Goal: Task Accomplishment & Management: Complete application form

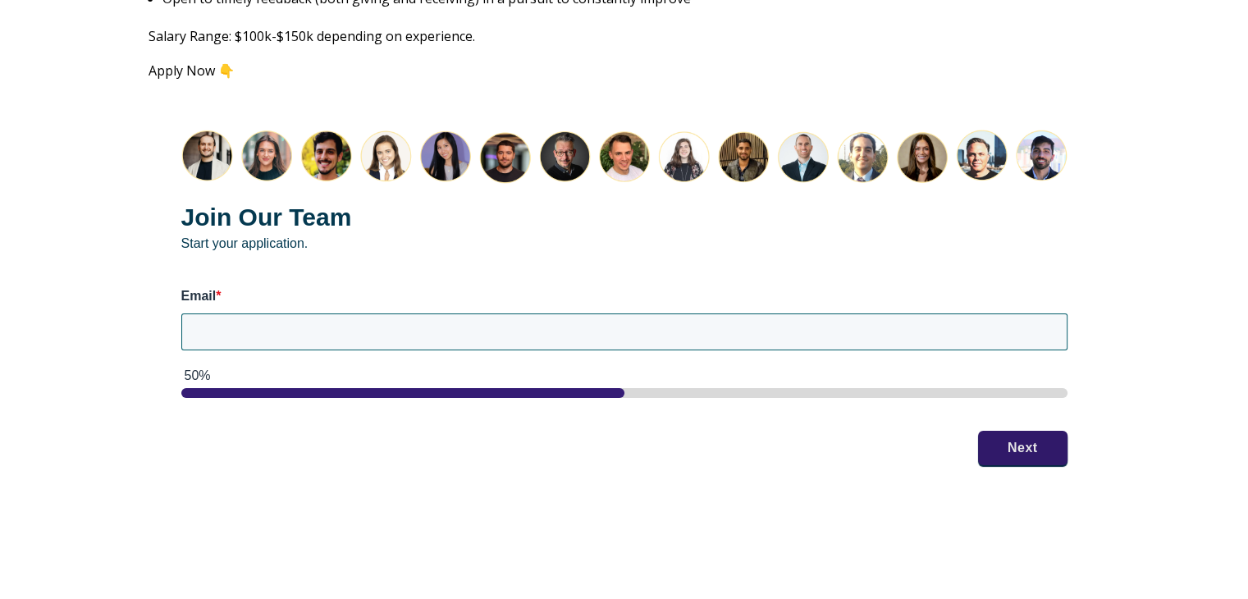
scroll to position [2134, 0]
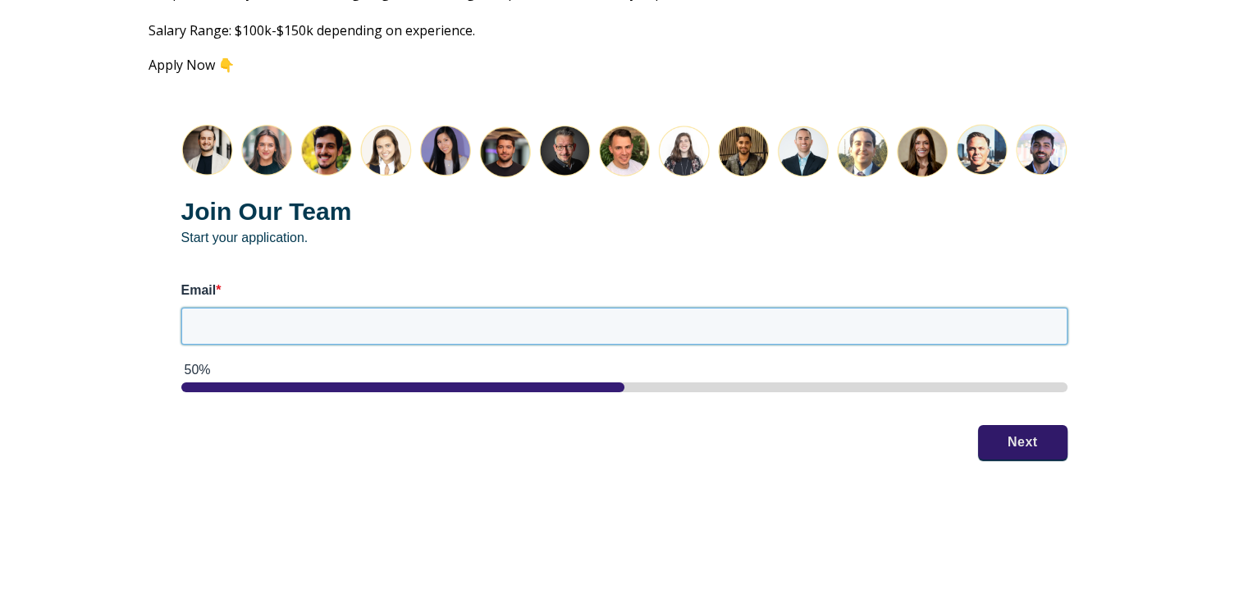
click at [363, 309] on input "Email *" at bounding box center [624, 326] width 886 height 36
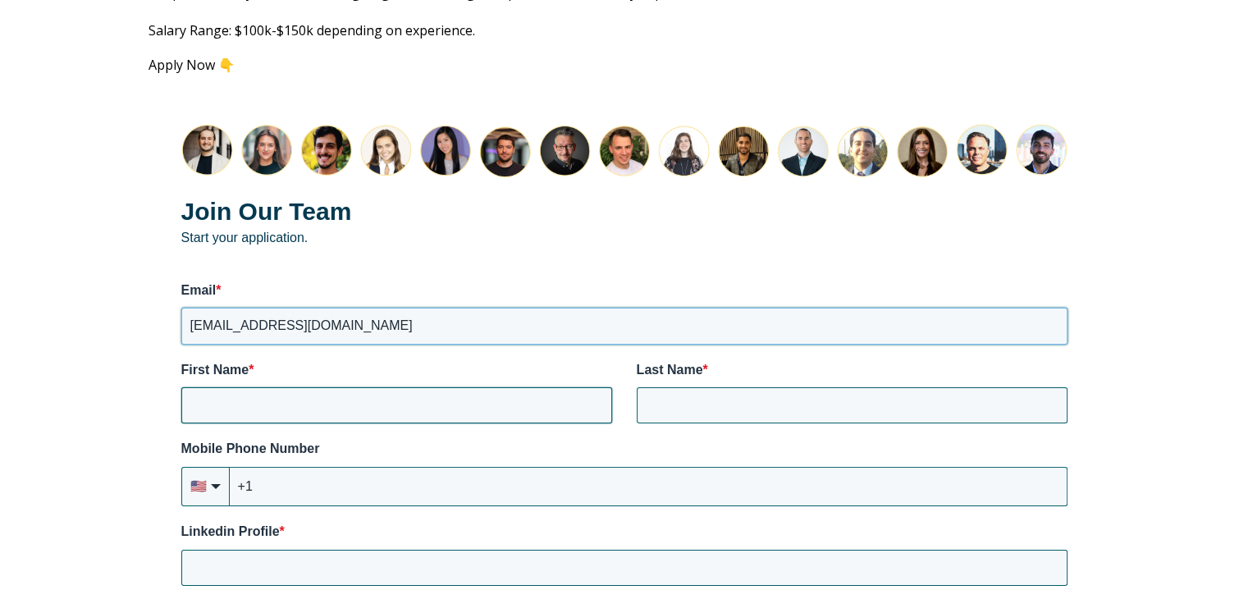
type input "[EMAIL_ADDRESS][DOMAIN_NAME]"
click at [357, 387] on input "First Name *" at bounding box center [396, 405] width 431 height 36
type input "[PERSON_NAME]"
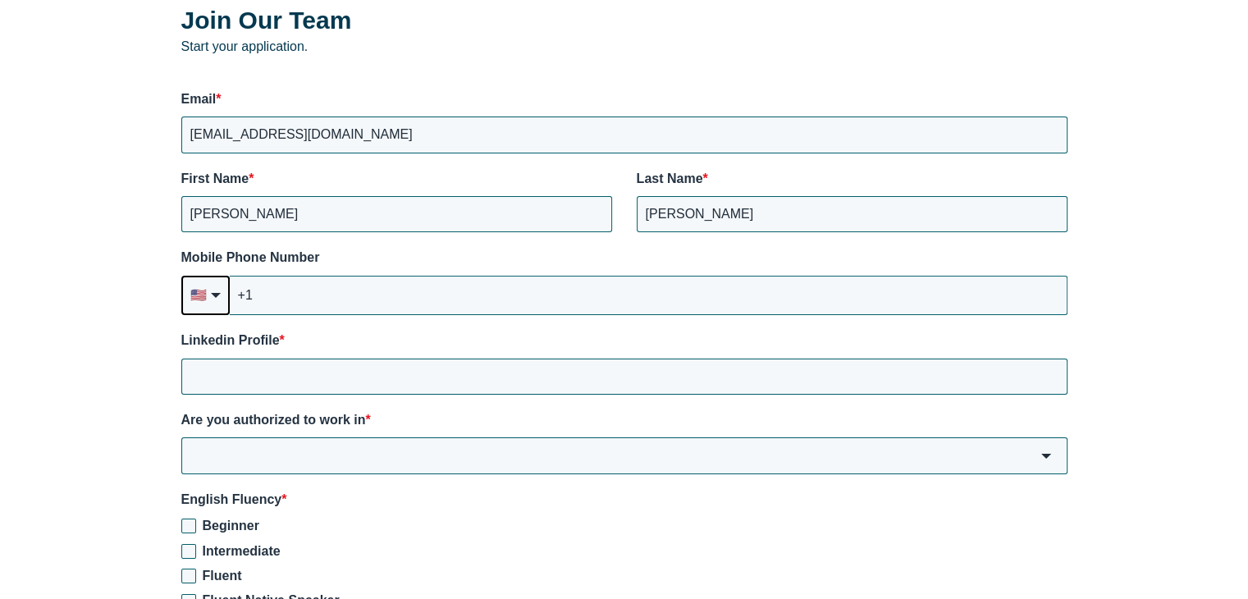
scroll to position [2380, 0]
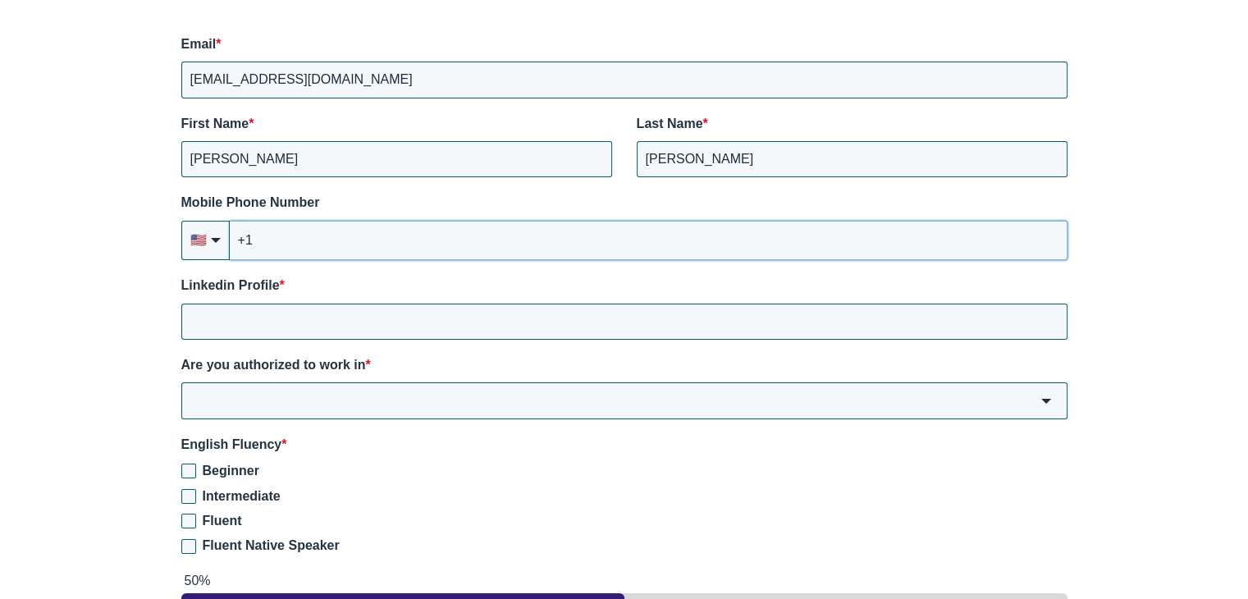
click at [331, 227] on input "+1" at bounding box center [649, 240] width 838 height 39
click at [304, 305] on input "Linkedin Profile *" at bounding box center [624, 322] width 886 height 36
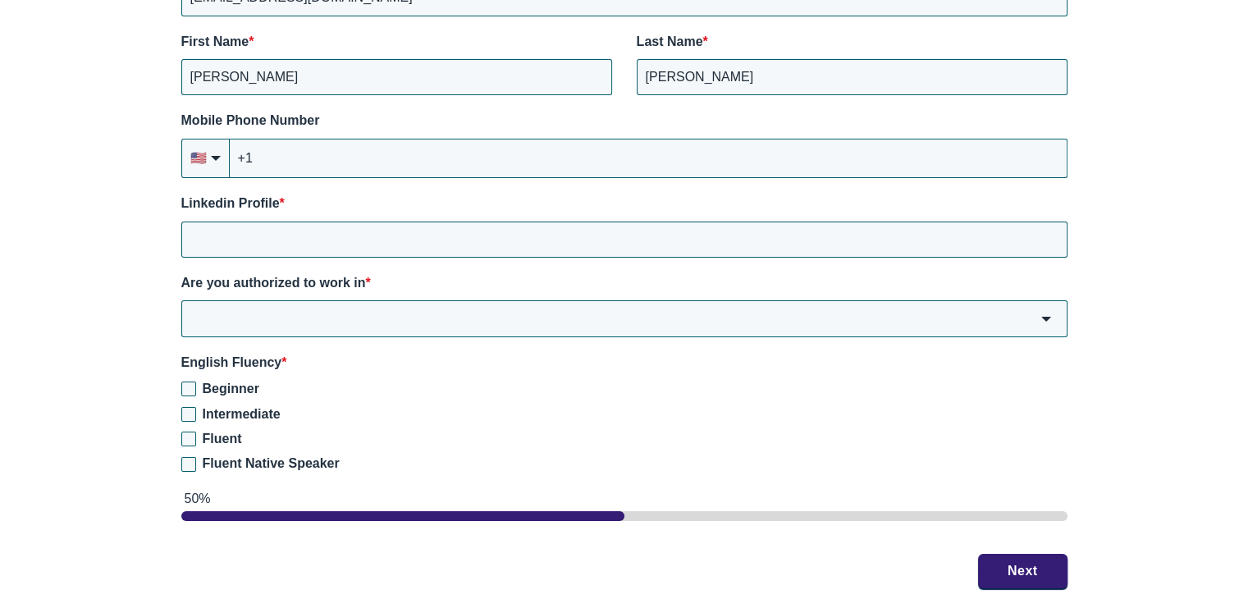
click at [229, 450] on div "Beginner Intermediate Fluent Fluent Native Speaker" at bounding box center [624, 427] width 886 height 94
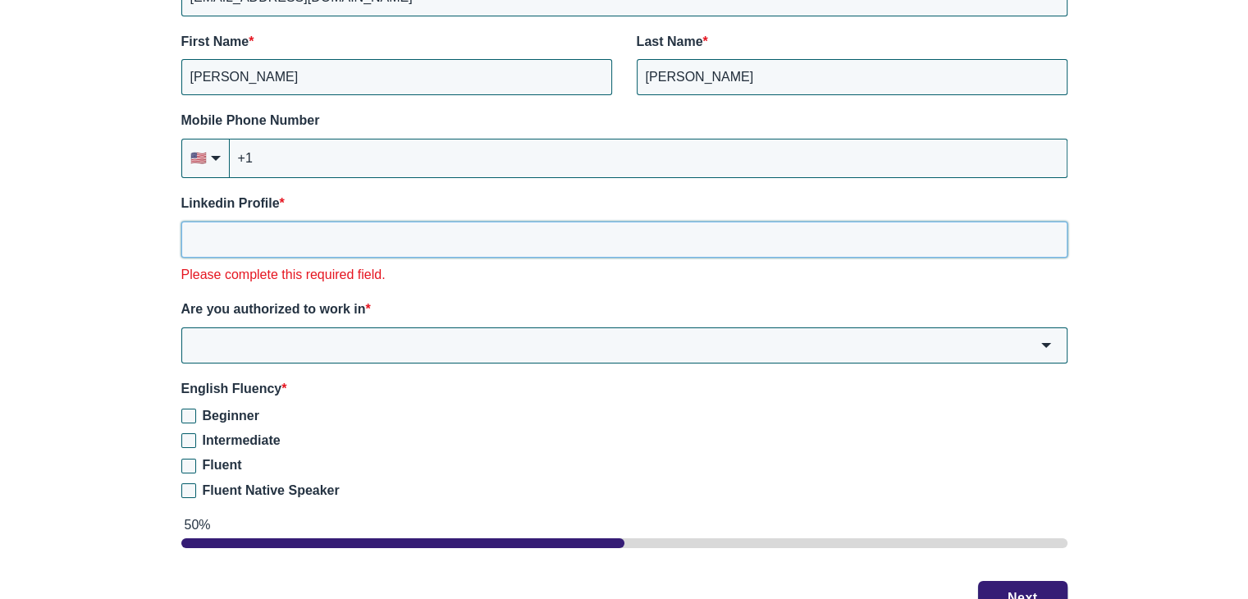
click at [263, 222] on input "Linkedin Profile *" at bounding box center [624, 240] width 886 height 36
paste input "[DOMAIN_NAME][URL][PERSON_NAME]"
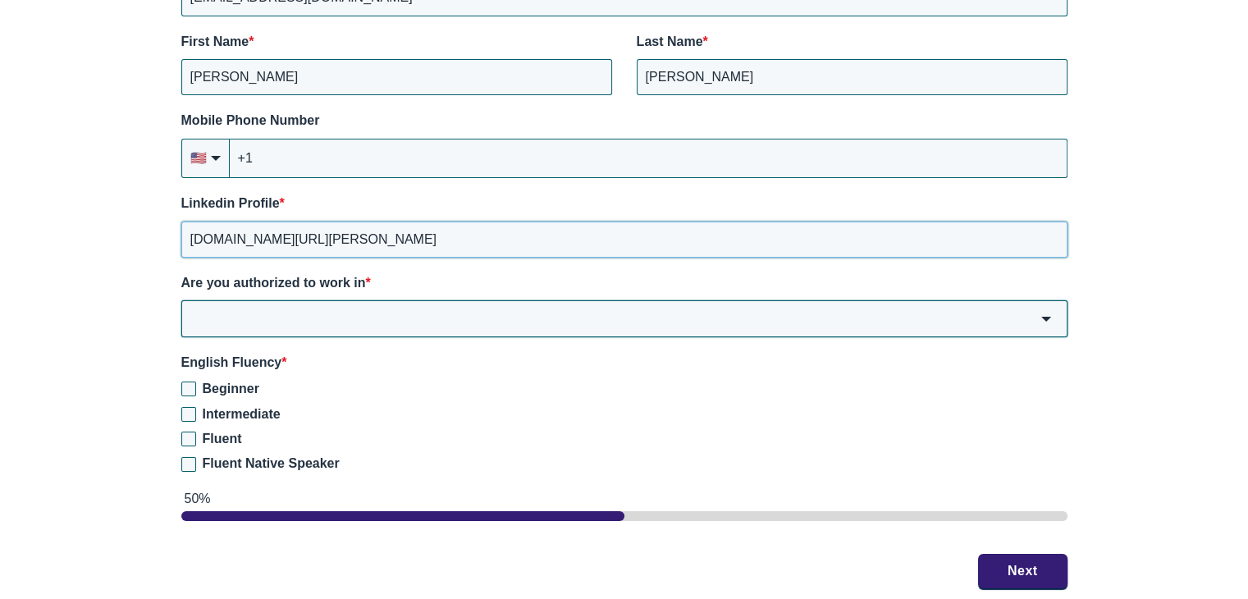
type input "[DOMAIN_NAME][URL][PERSON_NAME]"
click at [332, 300] on input "Are you authorized to work in *" at bounding box center [624, 318] width 886 height 36
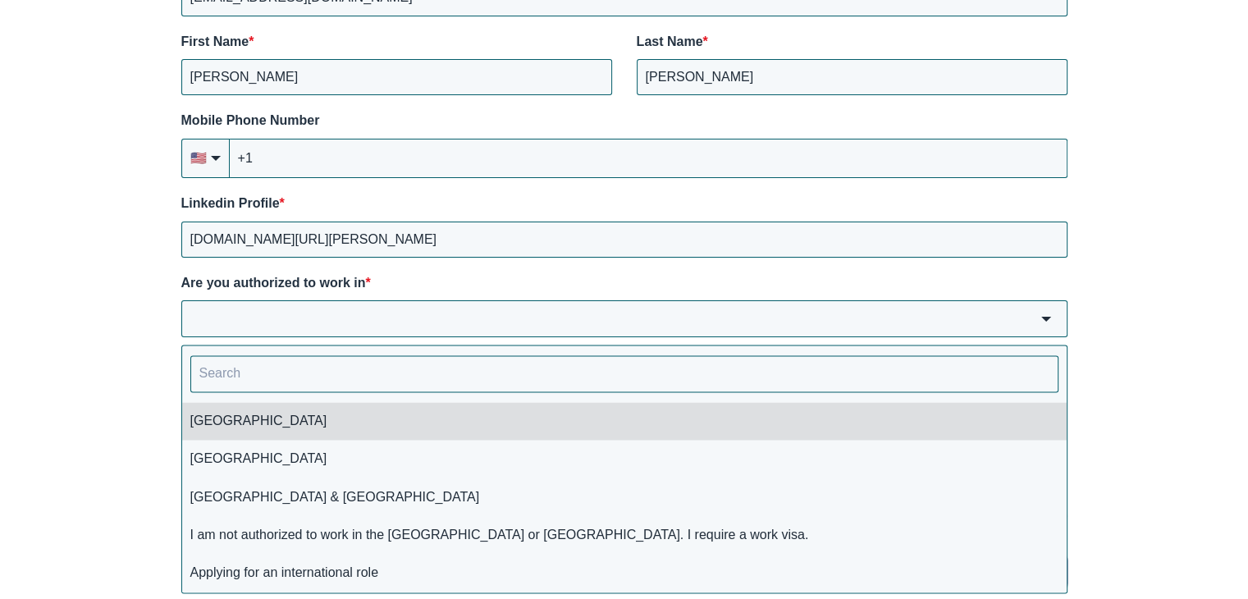
click at [317, 411] on li "[GEOGRAPHIC_DATA]" at bounding box center [624, 421] width 885 height 38
type input "[GEOGRAPHIC_DATA]"
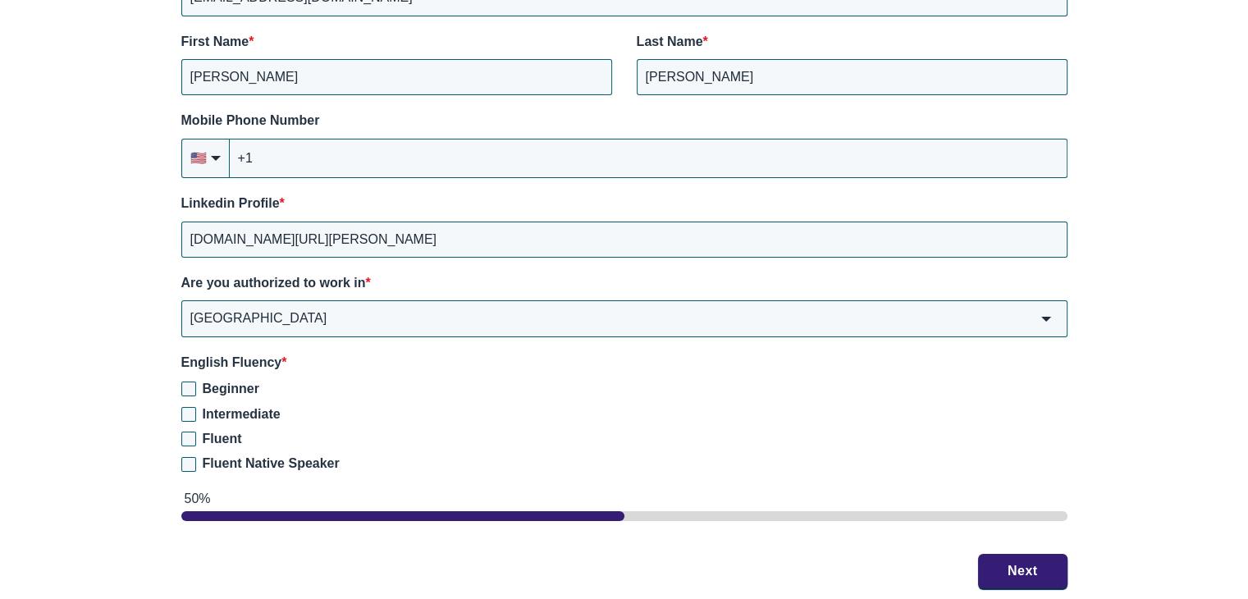
click at [226, 456] on span "Fluent Native Speaker" at bounding box center [271, 463] width 137 height 14
click at [196, 457] on input "Fluent Native Speaker" at bounding box center [188, 464] width 15 height 15
checkbox input "true"
click at [1014, 553] on button "Next" at bounding box center [1022, 570] width 89 height 34
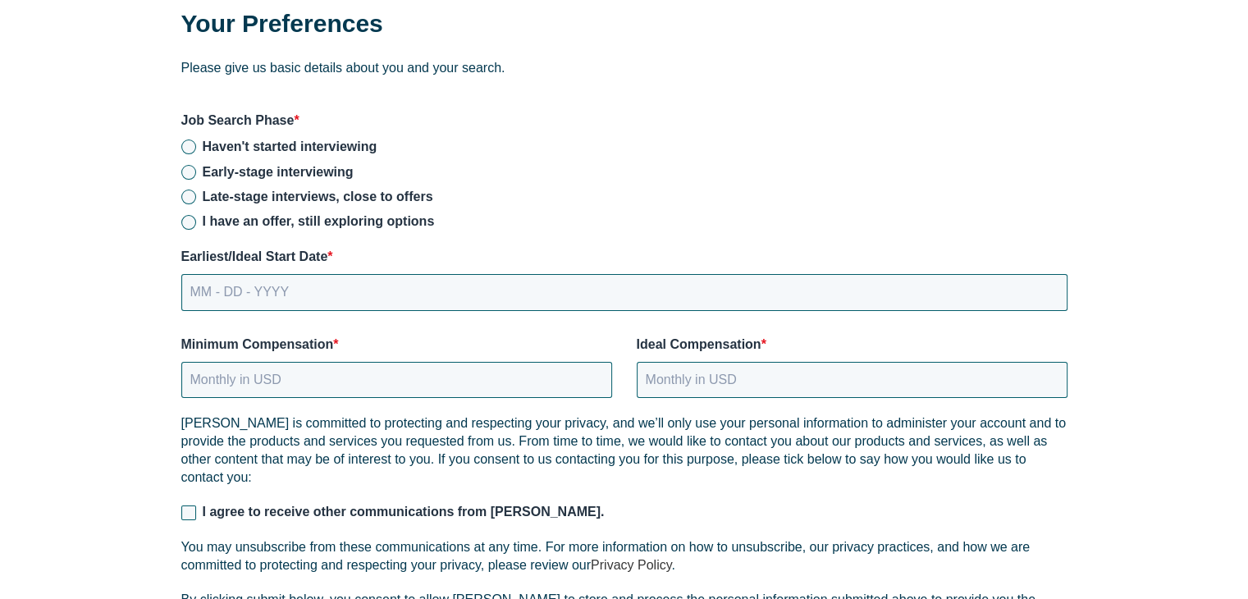
scroll to position [2207, 0]
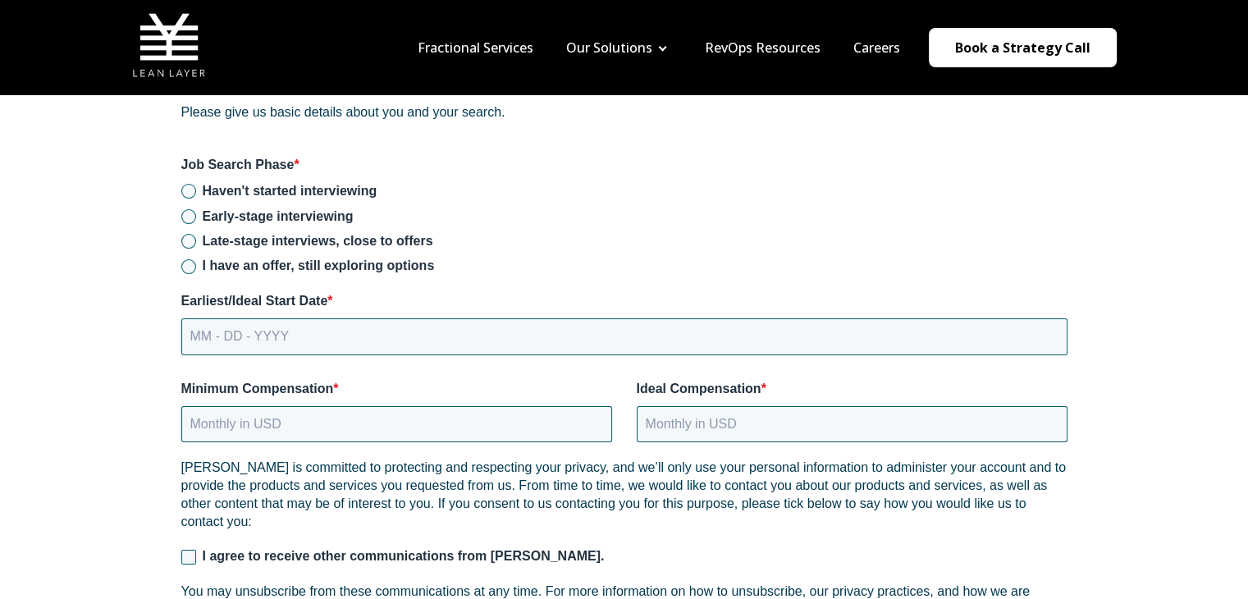
click at [268, 209] on span "Early-stage interviewing" at bounding box center [278, 216] width 151 height 14
click at [196, 209] on input "Early-stage interviewing" at bounding box center [188, 216] width 15 height 15
radio input "true"
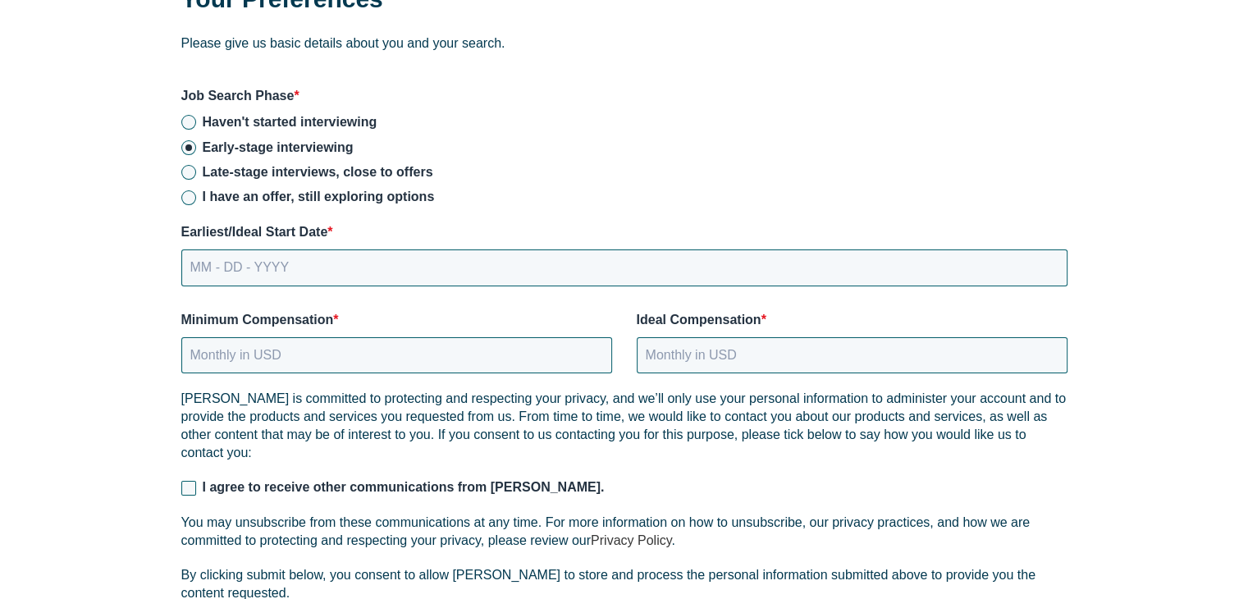
scroll to position [2371, 0]
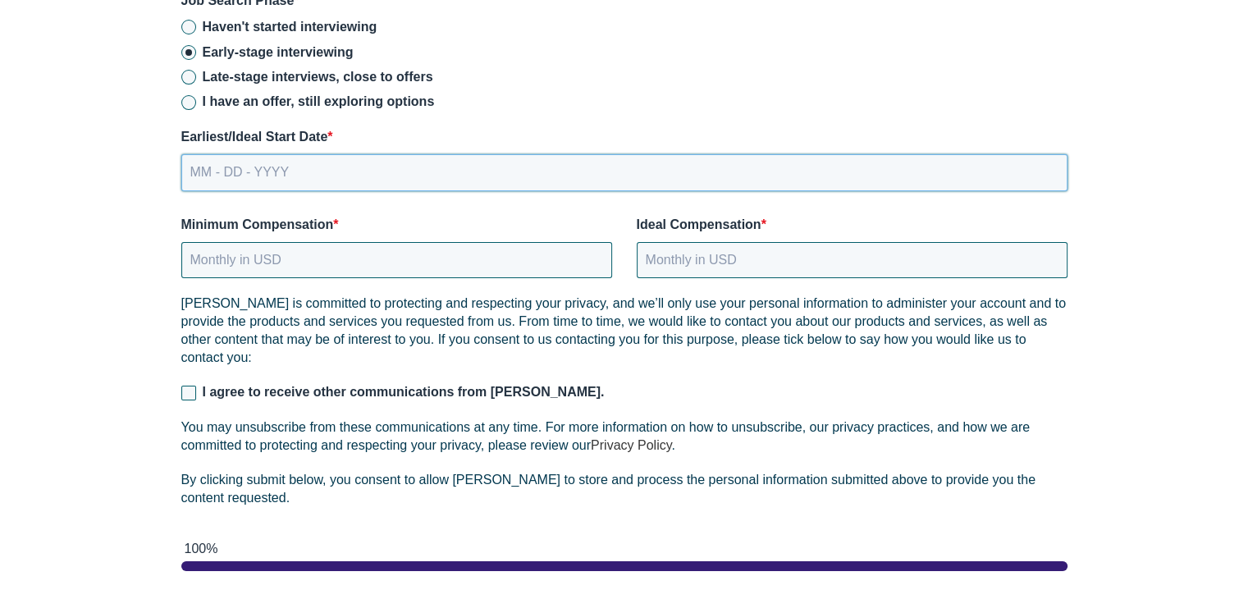
click at [222, 157] on input "MM - DD - YYYY" at bounding box center [624, 172] width 886 height 36
click at [269, 154] on input "MM - DD - YYYY" at bounding box center [624, 172] width 886 height 36
click at [194, 156] on input "MM - DD - YYYY" at bounding box center [624, 172] width 886 height 36
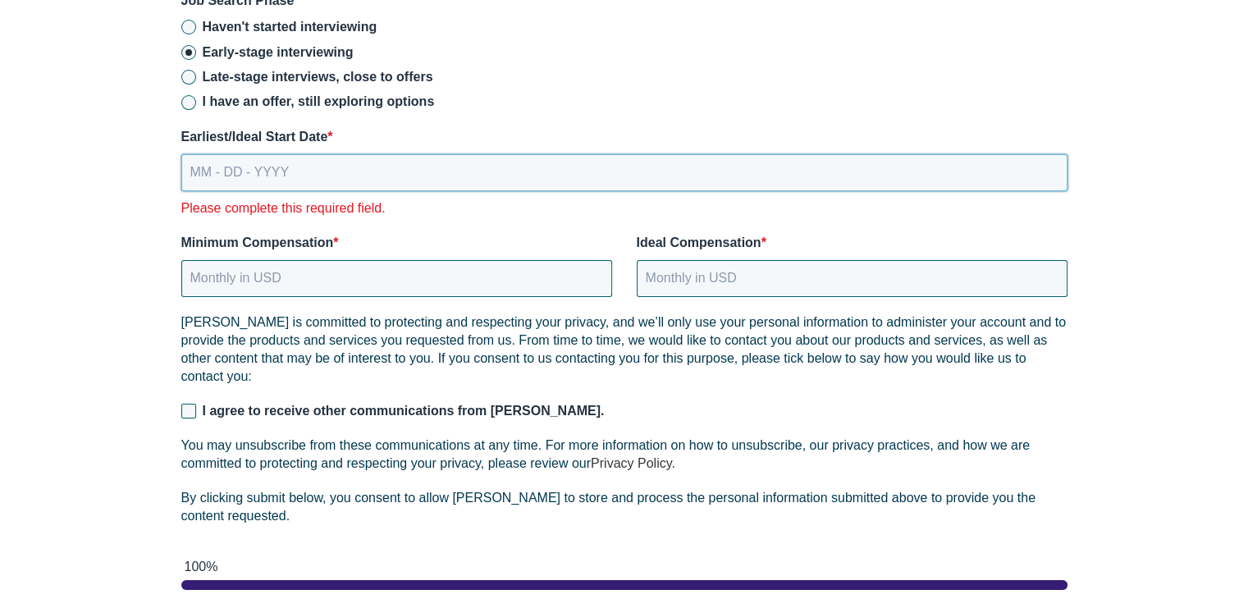
click at [309, 156] on input "MM - DD - YYYY" at bounding box center [624, 172] width 886 height 36
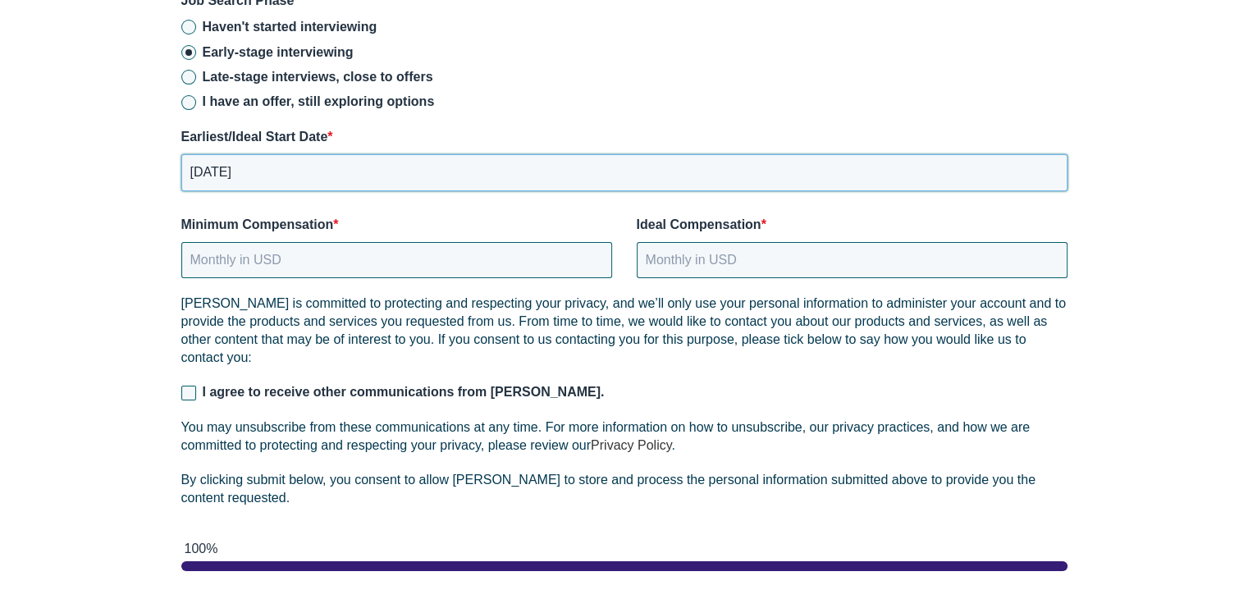
click at [225, 154] on input "[DATE]" at bounding box center [624, 172] width 886 height 36
click at [227, 154] on input "[DATE]" at bounding box center [624, 172] width 886 height 36
type input "[DATE]"
drag, startPoint x: 137, startPoint y: 214, endPoint x: 171, endPoint y: 227, distance: 35.8
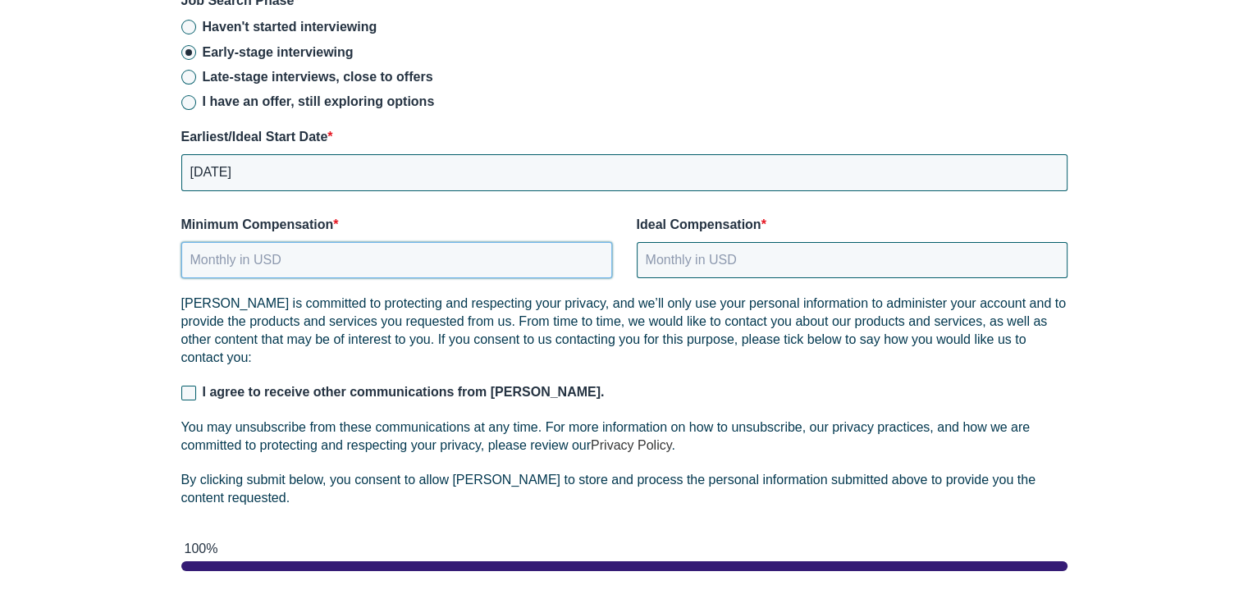
click at [233, 247] on input "Minimum Compensation *" at bounding box center [396, 260] width 431 height 36
type input "140000"
click at [755, 244] on input "Ideal Compensation *" at bounding box center [852, 260] width 431 height 36
click at [750, 319] on p "[PERSON_NAME] is committed to protecting and respecting your privacy, and we’ll…" at bounding box center [624, 331] width 886 height 72
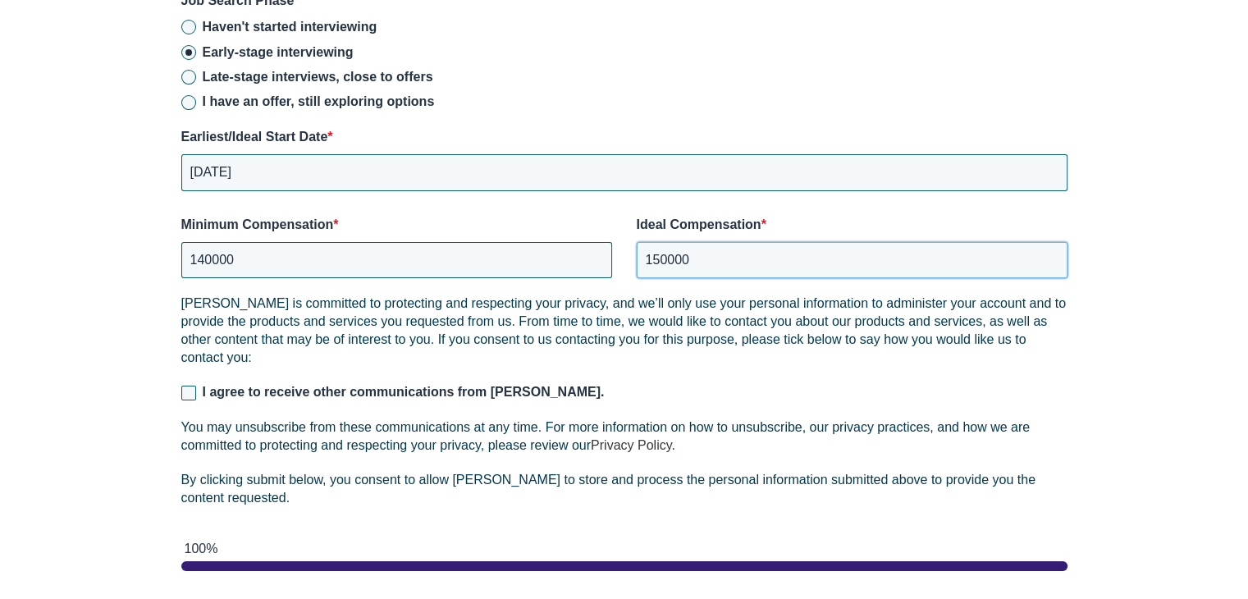
click at [691, 242] on input "150000" at bounding box center [852, 260] width 431 height 36
type input "160000"
click at [653, 295] on p "[PERSON_NAME] is committed to protecting and respecting your privacy, and we’ll…" at bounding box center [624, 331] width 886 height 72
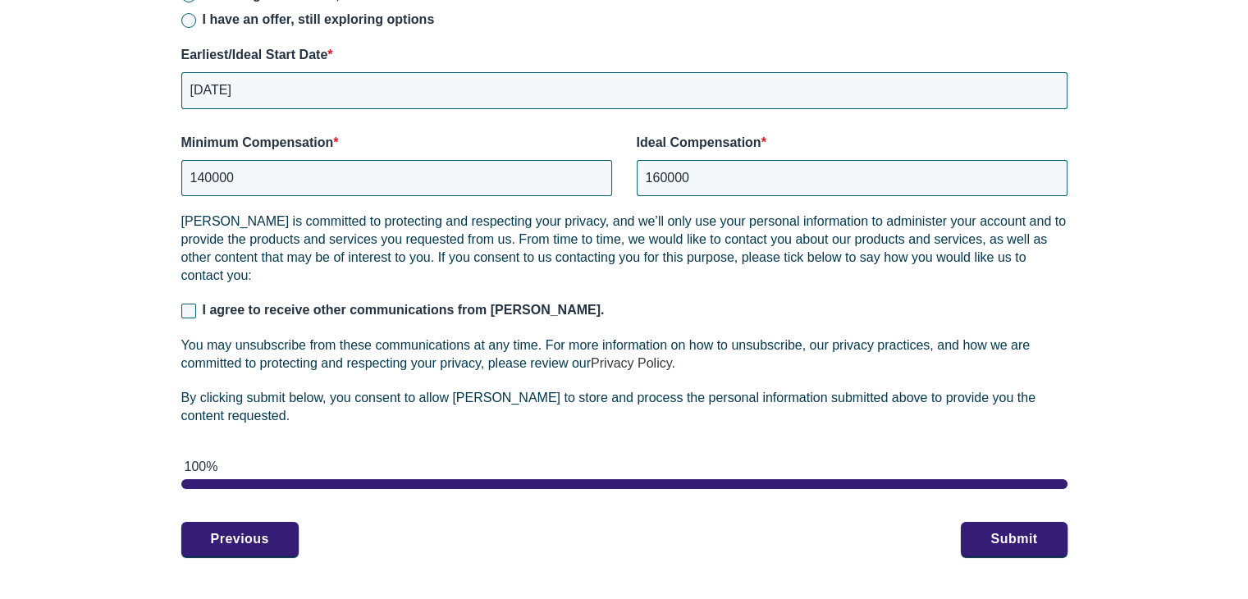
click at [213, 303] on span "I agree to receive other communications from [PERSON_NAME]." at bounding box center [404, 310] width 402 height 14
click at [196, 304] on input "I agree to receive other communications from [PERSON_NAME]." at bounding box center [188, 311] width 15 height 15
click at [220, 303] on span "I agree to receive other communications from [PERSON_NAME]." at bounding box center [404, 310] width 402 height 14
click at [196, 304] on input "I agree to receive other communications from [PERSON_NAME]." at bounding box center [188, 311] width 15 height 15
checkbox input "false"
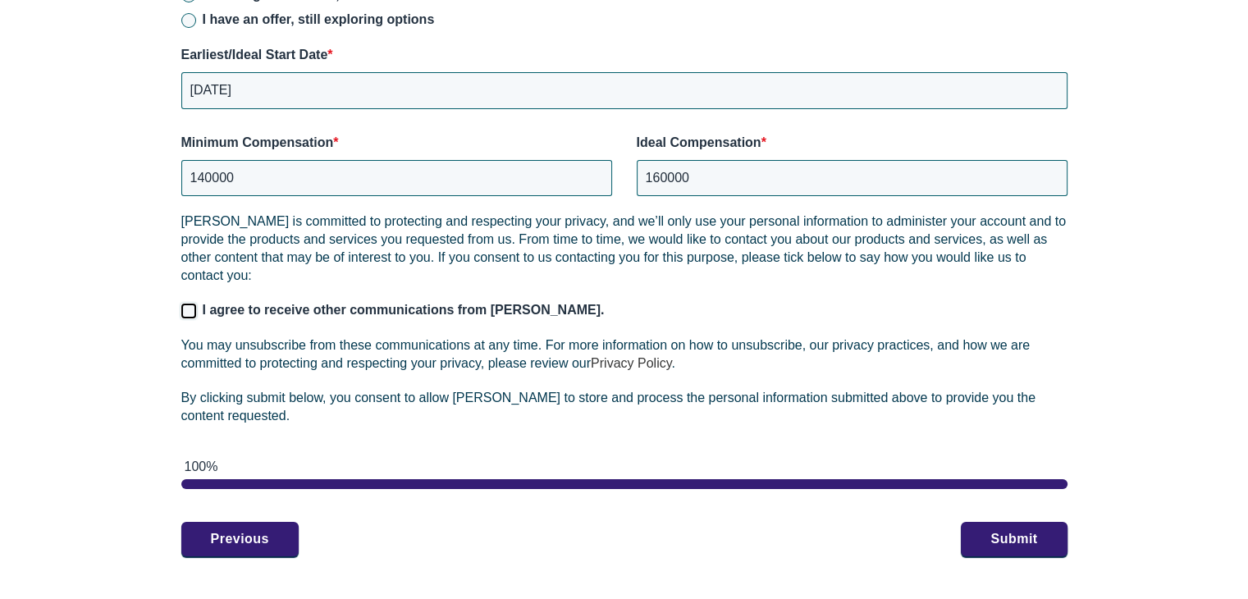
scroll to position [2535, 0]
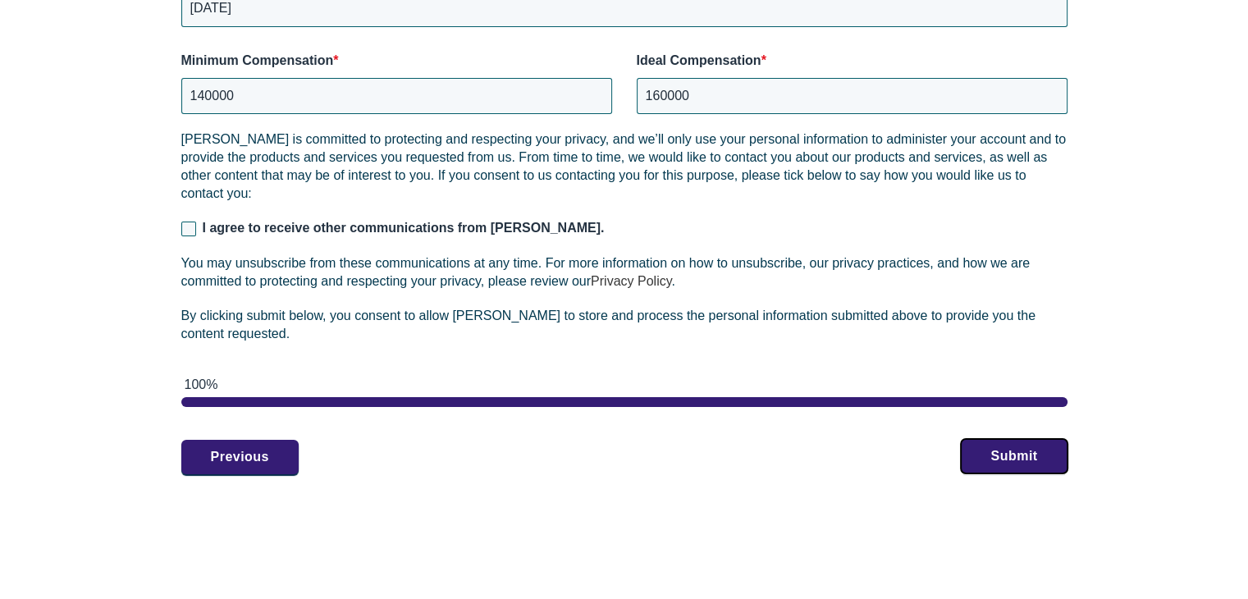
click at [1009, 439] on button "Submit" at bounding box center [1014, 456] width 106 height 34
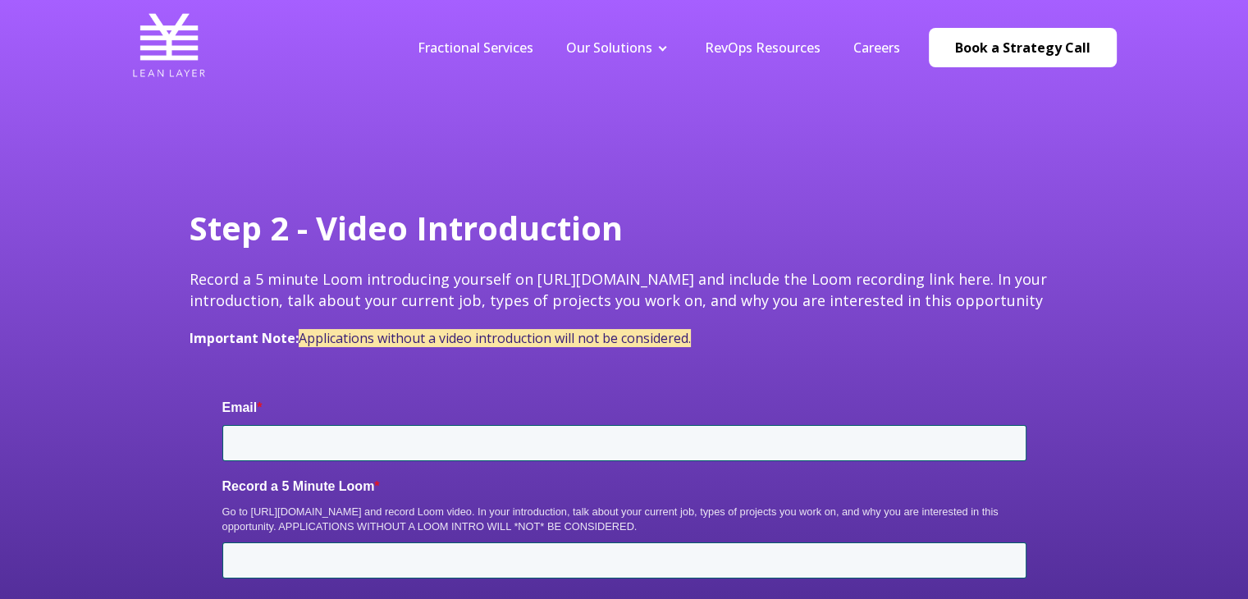
type input "[EMAIL_ADDRESS][DOMAIN_NAME]"
